Goal: Task Accomplishment & Management: Use online tool/utility

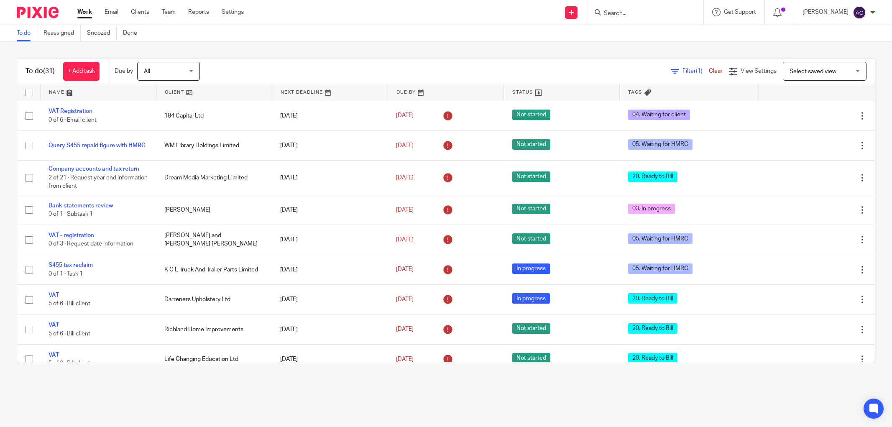
click at [609, 10] on input "Search" at bounding box center [640, 14] width 75 height 8
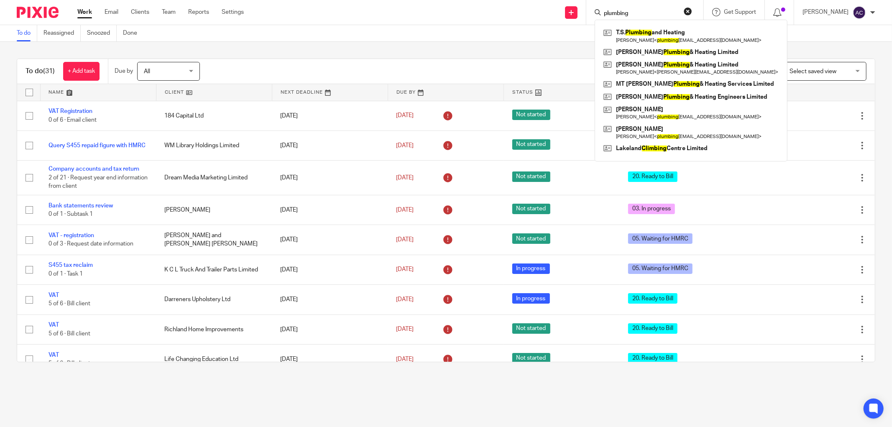
type input "plumbing"
click button "submit" at bounding box center [0, 0] width 0 height 0
click at [667, 37] on link at bounding box center [691, 35] width 179 height 19
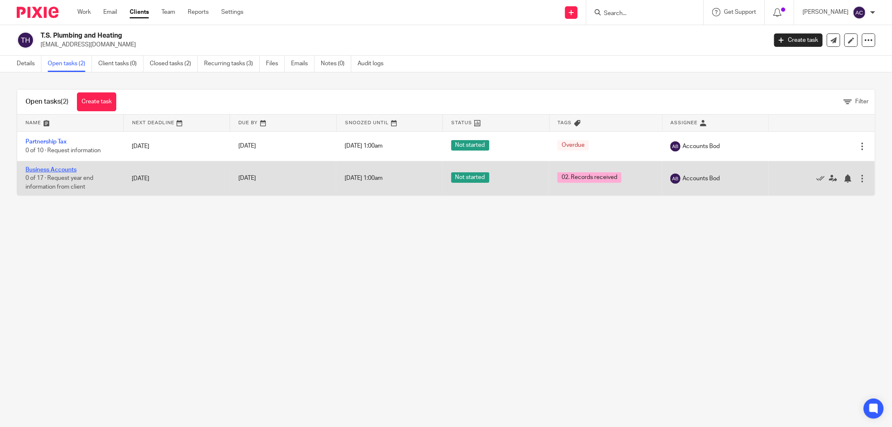
click at [71, 172] on link "Business Accounts" at bounding box center [51, 170] width 51 height 6
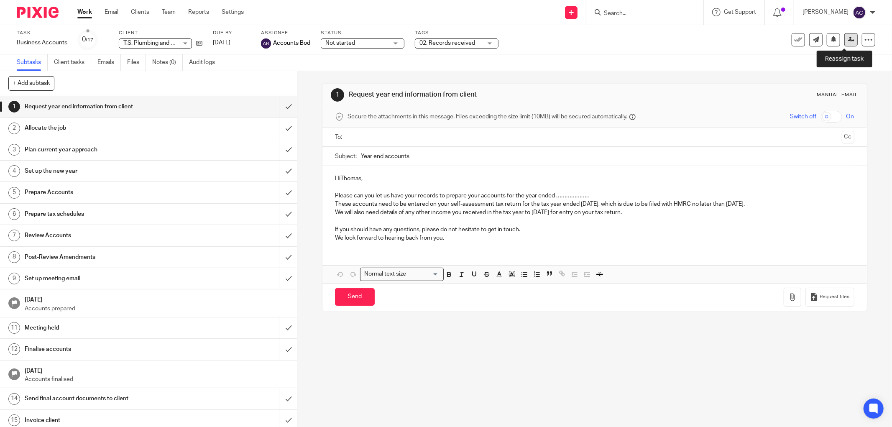
click at [849, 38] on link at bounding box center [851, 39] width 13 height 13
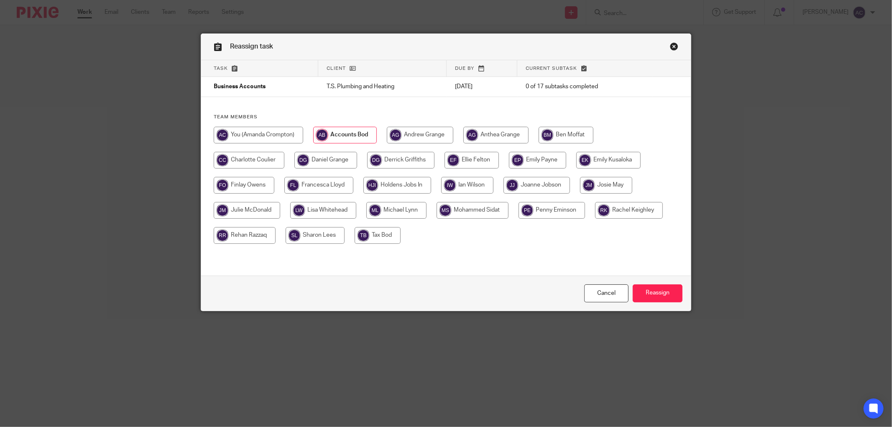
click at [226, 184] on input "radio" at bounding box center [244, 185] width 61 height 17
radio input "true"
click at [650, 289] on input "Reassign" at bounding box center [658, 293] width 50 height 18
